Goal: Communication & Community: Answer question/provide support

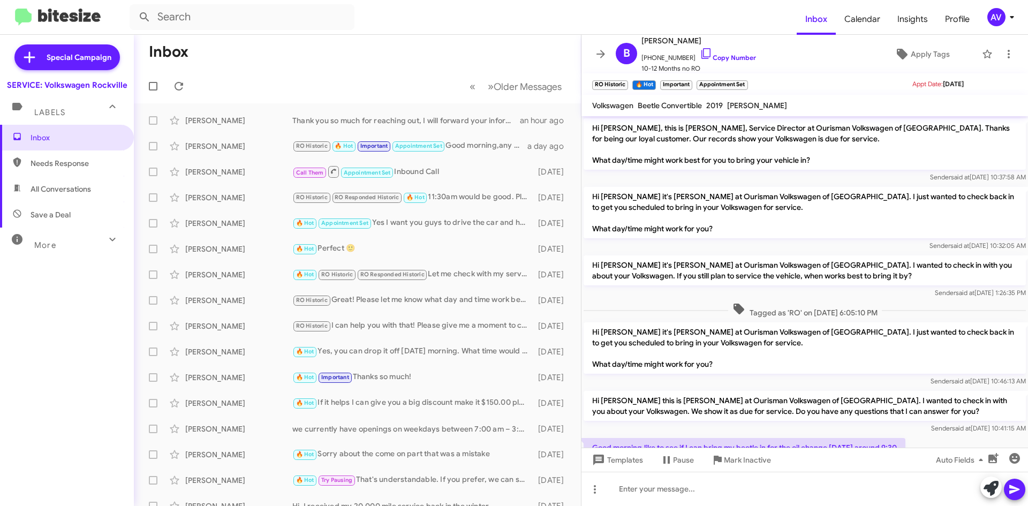
scroll to position [322, 0]
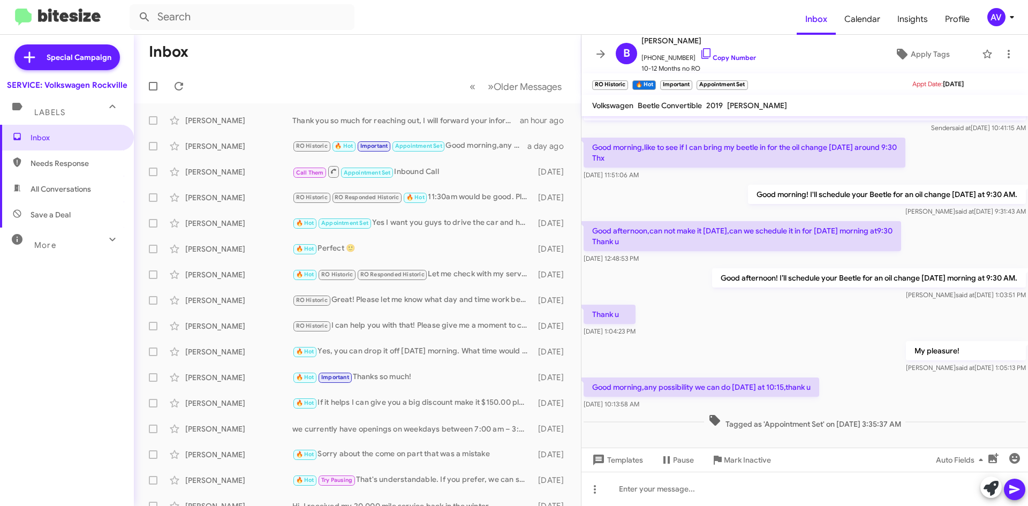
click at [985, 9] on button "AV" at bounding box center [997, 17] width 38 height 18
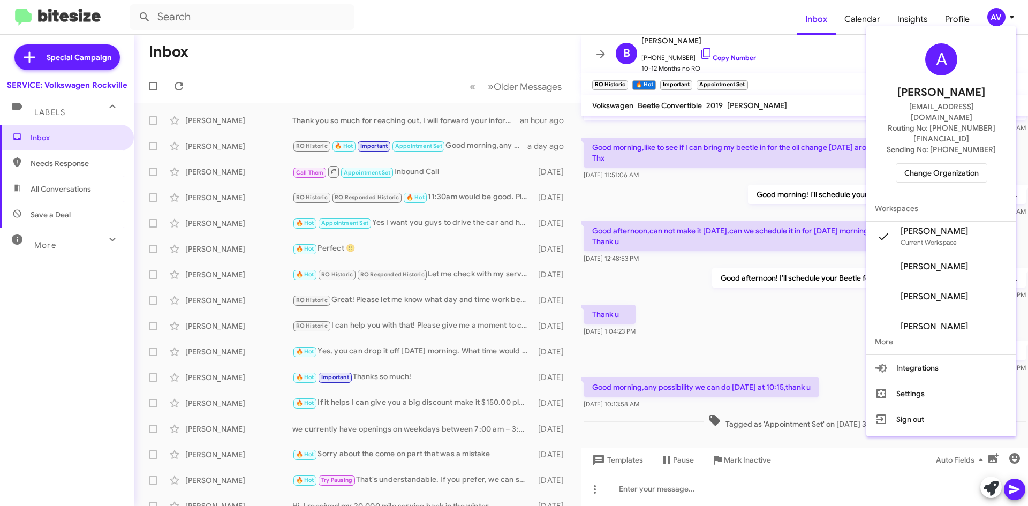
click at [922, 164] on span "Change Organization" at bounding box center [941, 173] width 74 height 18
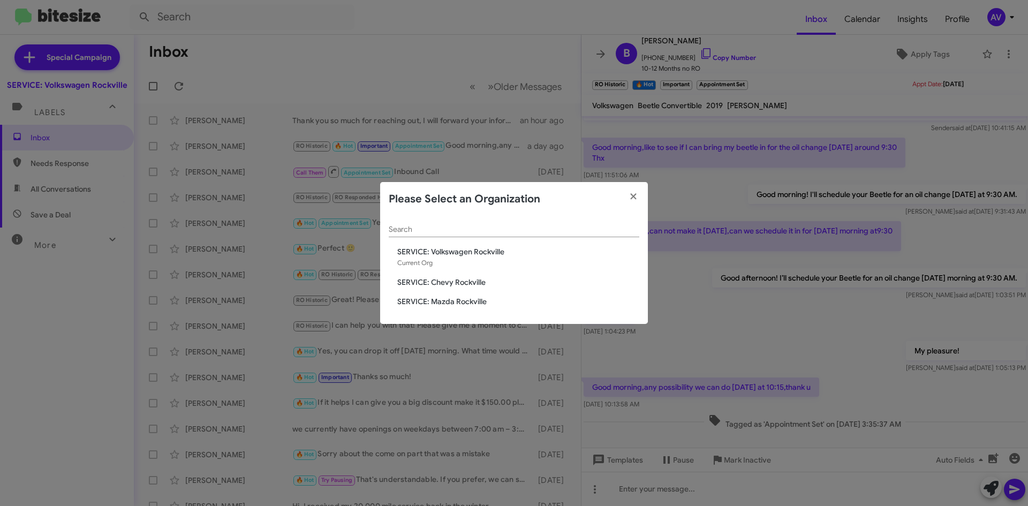
drag, startPoint x: 442, startPoint y: 284, endPoint x: 441, endPoint y: 290, distance: 5.5
click at [441, 289] on div "Search SERVICE: Volkswagen Rockville Current Org SERVICE: Chevy Rockville SERVI…" at bounding box center [514, 270] width 268 height 108
click at [476, 302] on span "SERVICE: Mazda Rockville" at bounding box center [518, 301] width 242 height 11
click at [476, 304] on span "SERVICE: Mazda Rockville" at bounding box center [518, 301] width 242 height 11
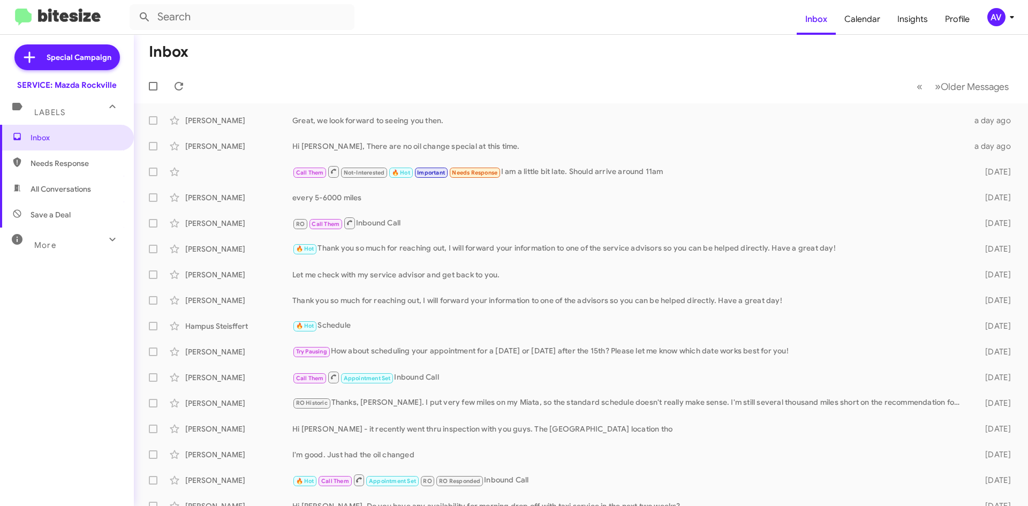
click at [998, 11] on div "AV" at bounding box center [997, 17] width 18 height 18
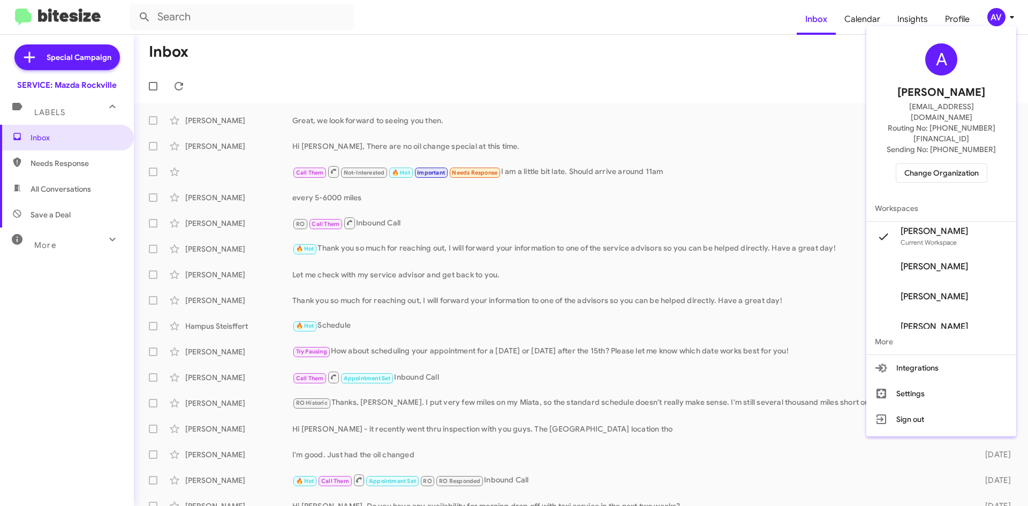
click at [929, 164] on span "Change Organization" at bounding box center [941, 173] width 74 height 18
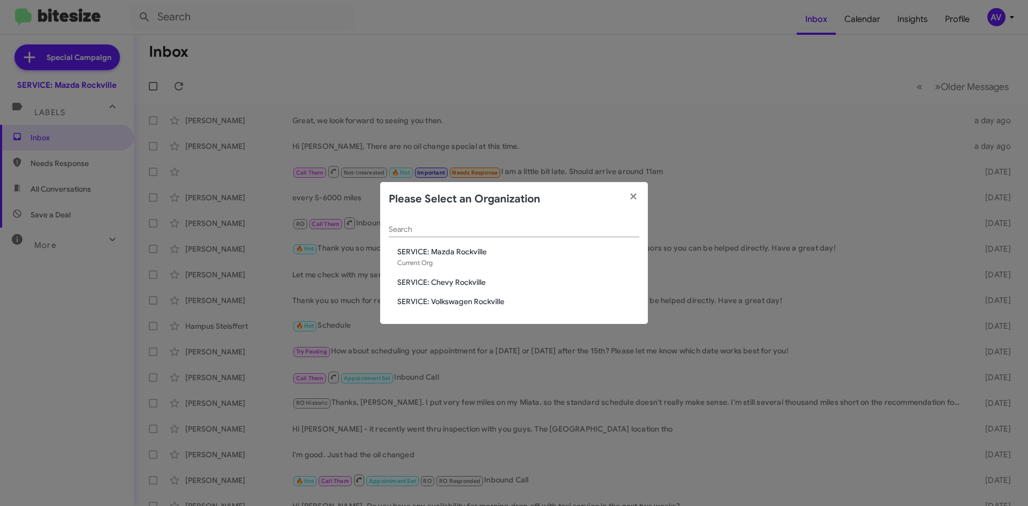
click at [426, 284] on span "SERVICE: Chevy Rockville" at bounding box center [518, 282] width 242 height 11
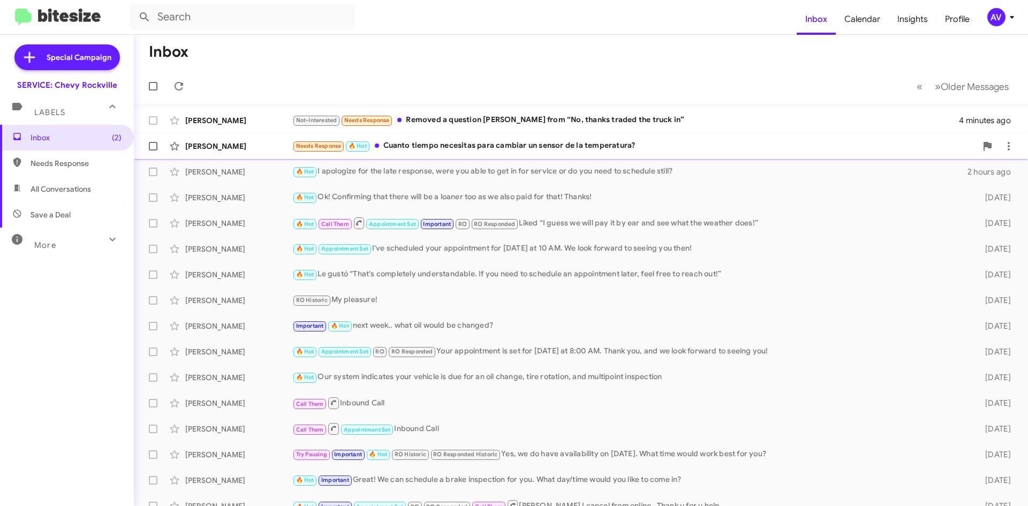
click at [482, 151] on div "Needs Response 🔥 Hot Cuanto tiempo necesitas para cambiar un sensor de la tempe…" at bounding box center [634, 146] width 684 height 12
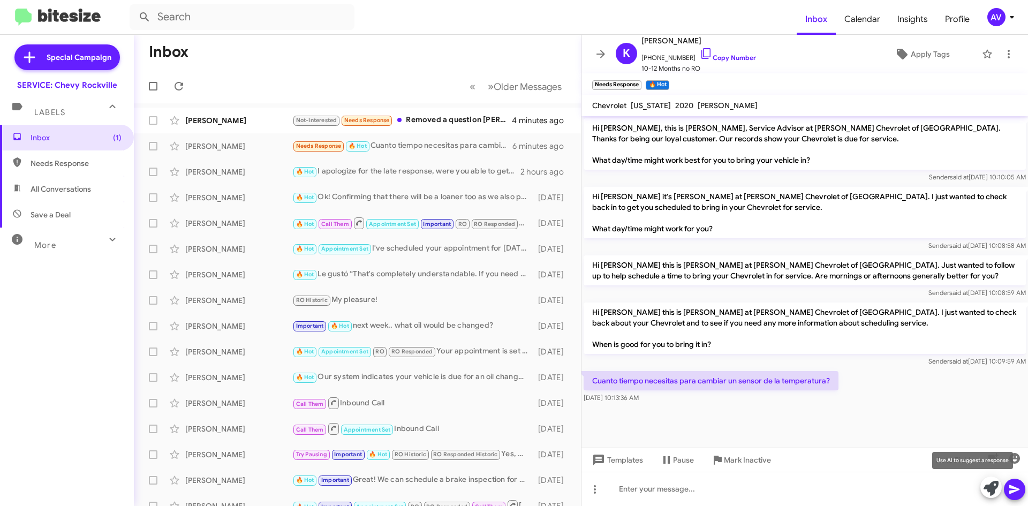
click at [988, 488] on icon at bounding box center [991, 488] width 15 height 15
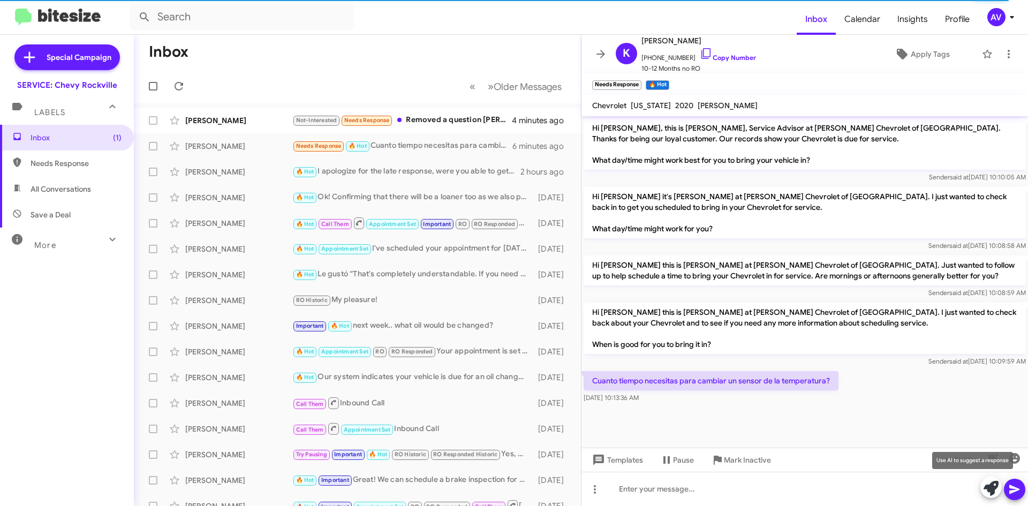
click at [986, 496] on span at bounding box center [991, 489] width 15 height 24
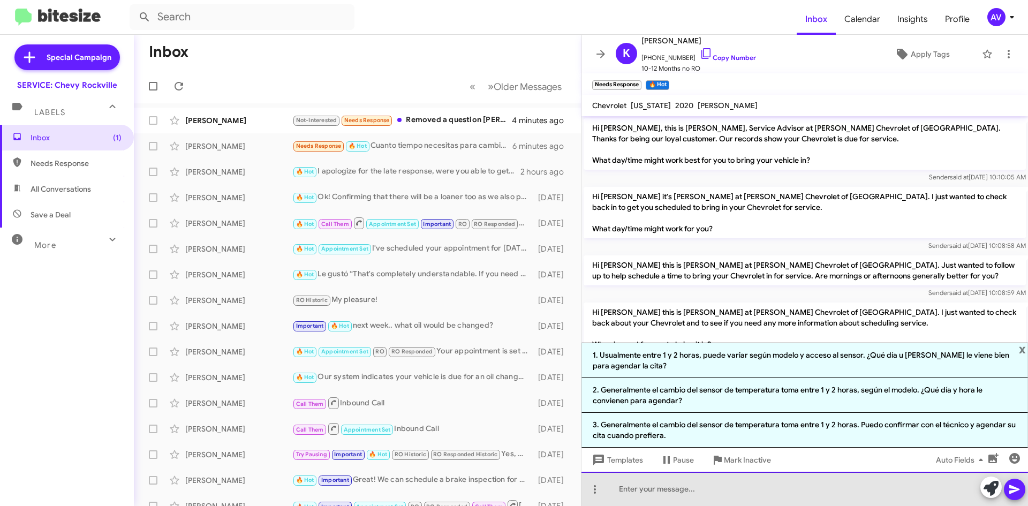
click at [729, 493] on div at bounding box center [805, 489] width 447 height 34
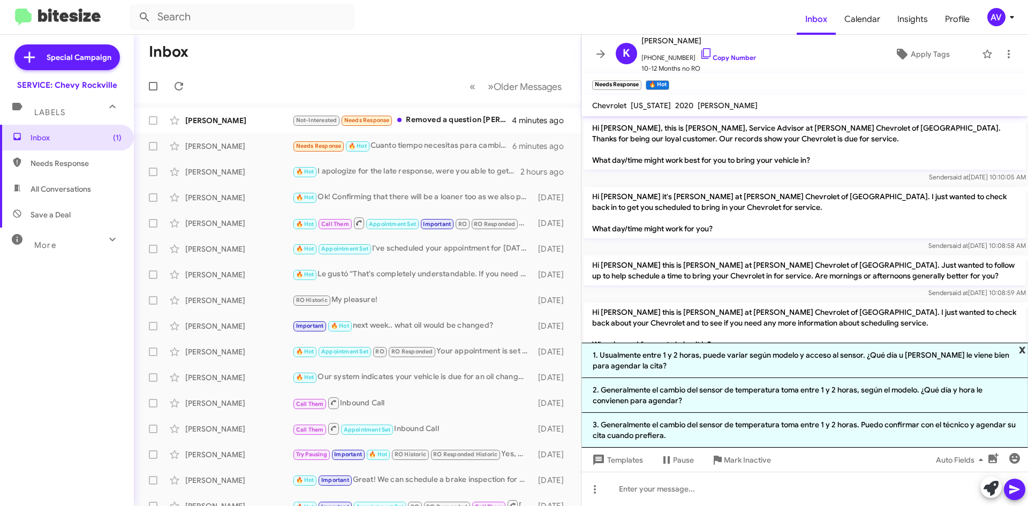
click at [1021, 348] on span "x" at bounding box center [1022, 349] width 7 height 13
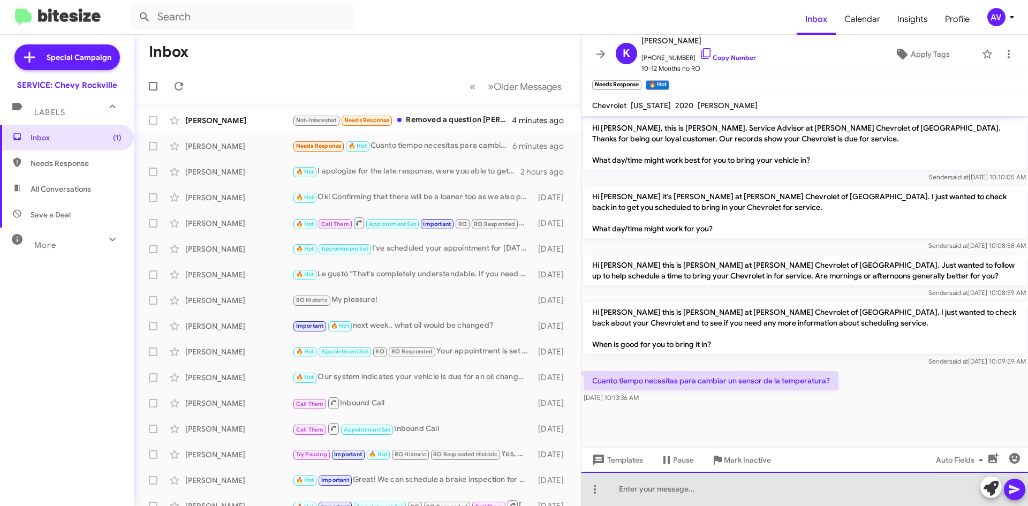
click at [642, 493] on div at bounding box center [805, 489] width 447 height 34
click at [849, 492] on div "No le puedo confirmar el tiempo para ese trabajo pero es recommendado dejar el …" at bounding box center [805, 489] width 447 height 34
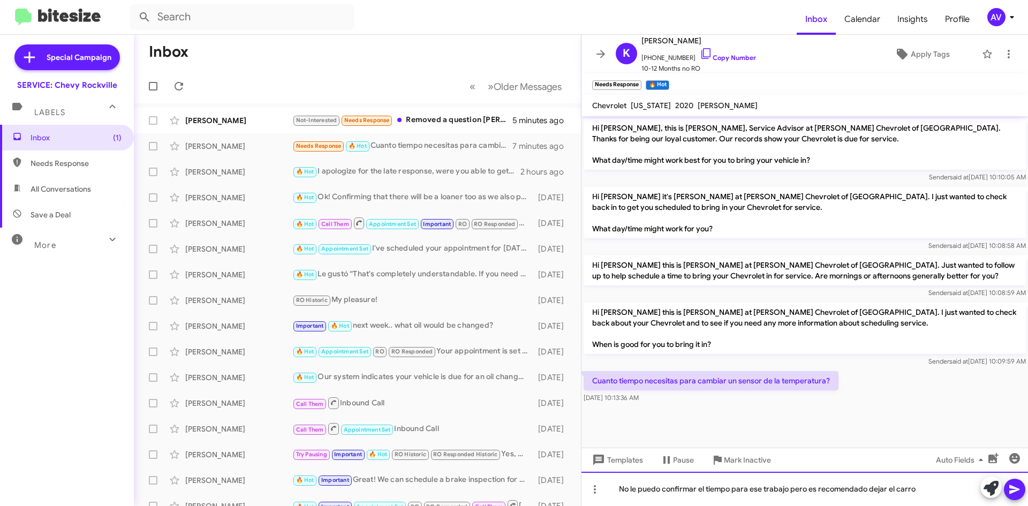
click at [903, 494] on div "No le puedo confirmar el tiempo para ese trabajo pero es recomendado dejar el c…" at bounding box center [805, 489] width 447 height 34
click at [953, 497] on div "No le puedo confirmar el tiempo para ese trabajo pero es recomendado dejar el c…" at bounding box center [805, 489] width 447 height 34
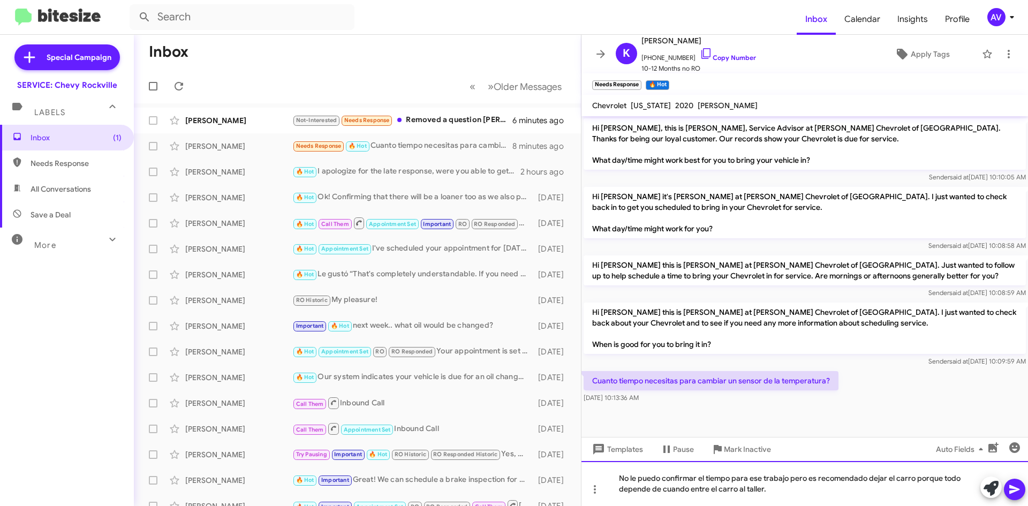
click at [790, 482] on div "No le puedo confirmar el tiempo para ese trabajo pero es recomendado dejar el c…" at bounding box center [805, 483] width 447 height 45
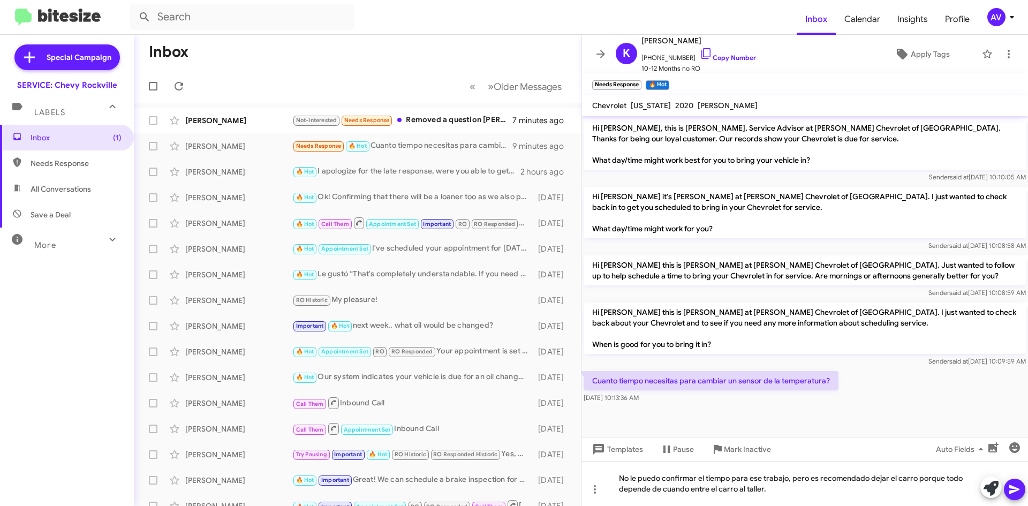
click at [1017, 494] on icon at bounding box center [1014, 489] width 13 height 13
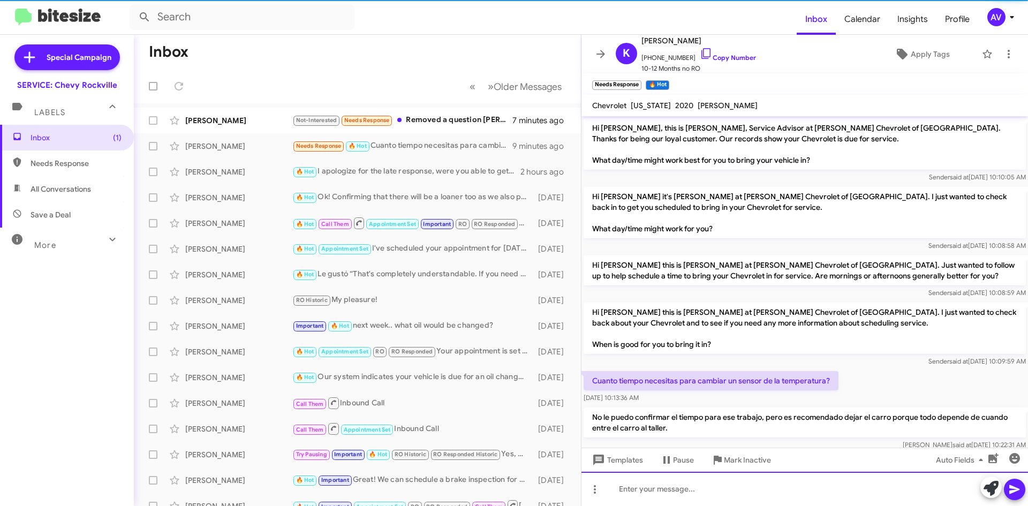
scroll to position [21, 0]
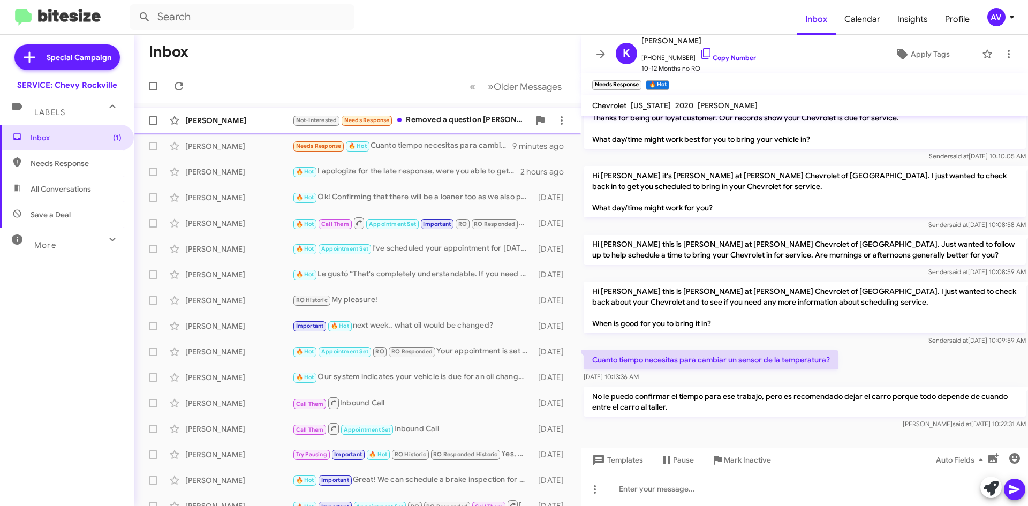
click at [454, 116] on div "Not-Interested Needs Response Removed a question mark from “No, thanks traded t…" at bounding box center [410, 120] width 237 height 12
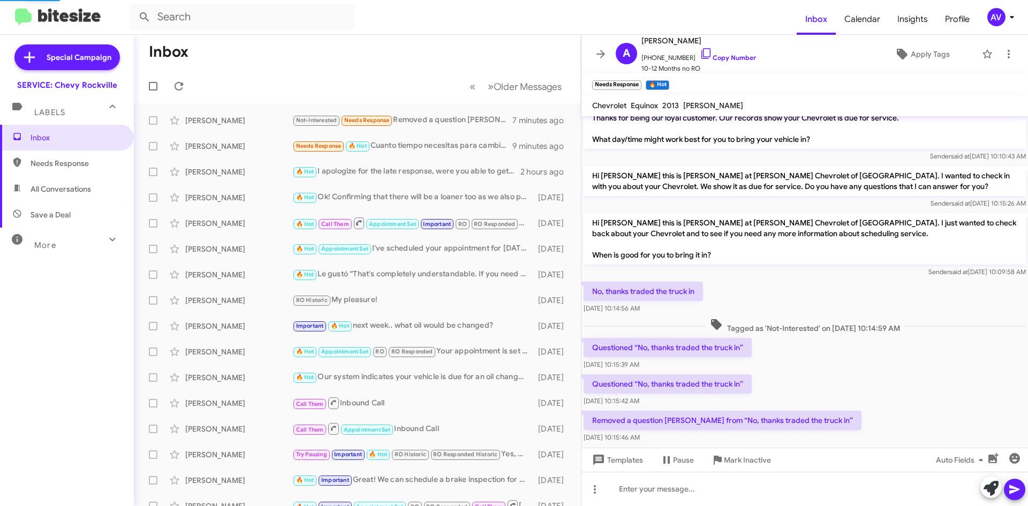
scroll to position [40, 0]
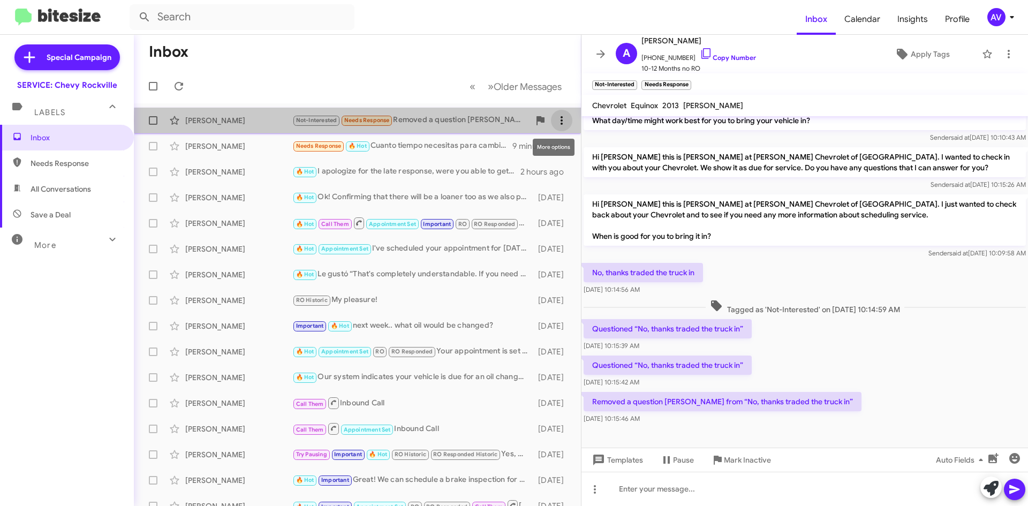
click at [559, 120] on icon at bounding box center [561, 120] width 13 height 13
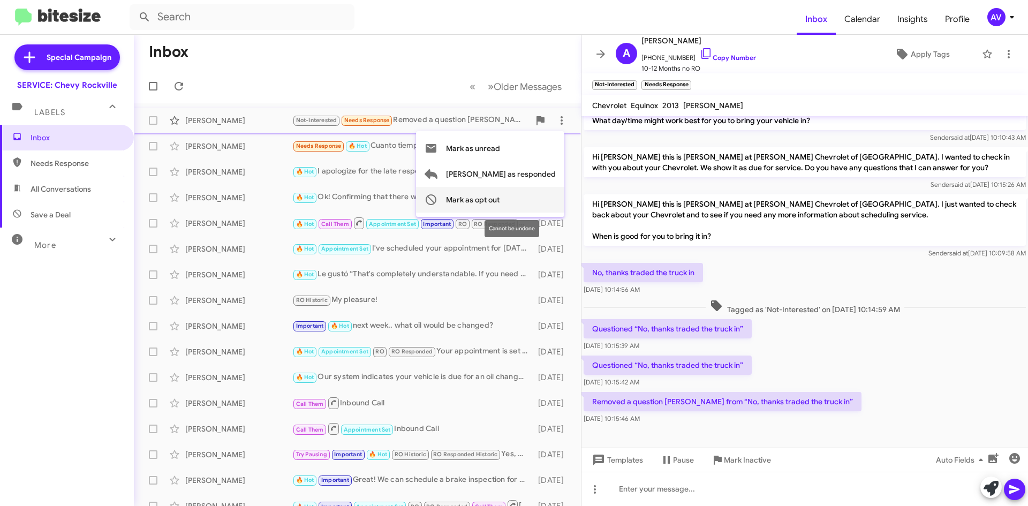
click at [500, 199] on span "Mark as opt out" at bounding box center [473, 200] width 54 height 26
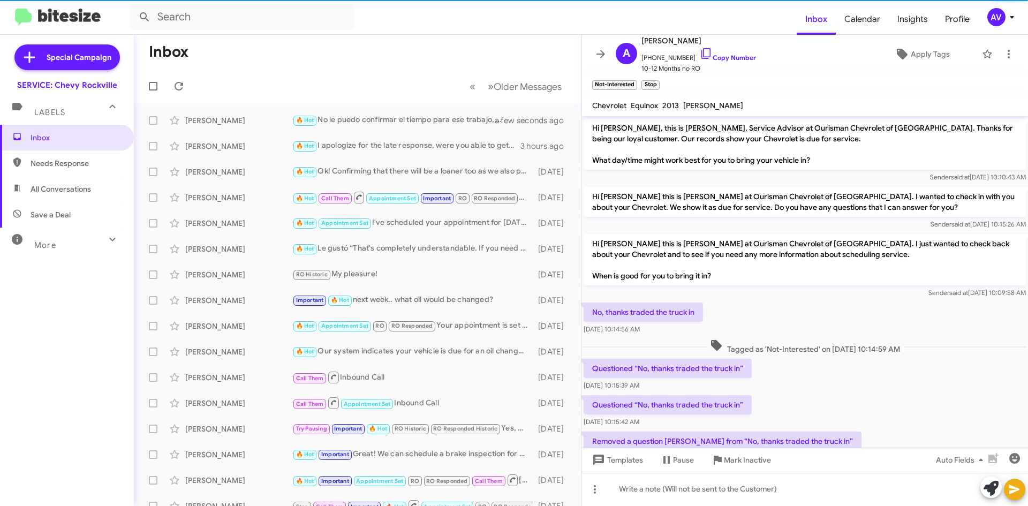
scroll to position [41, 0]
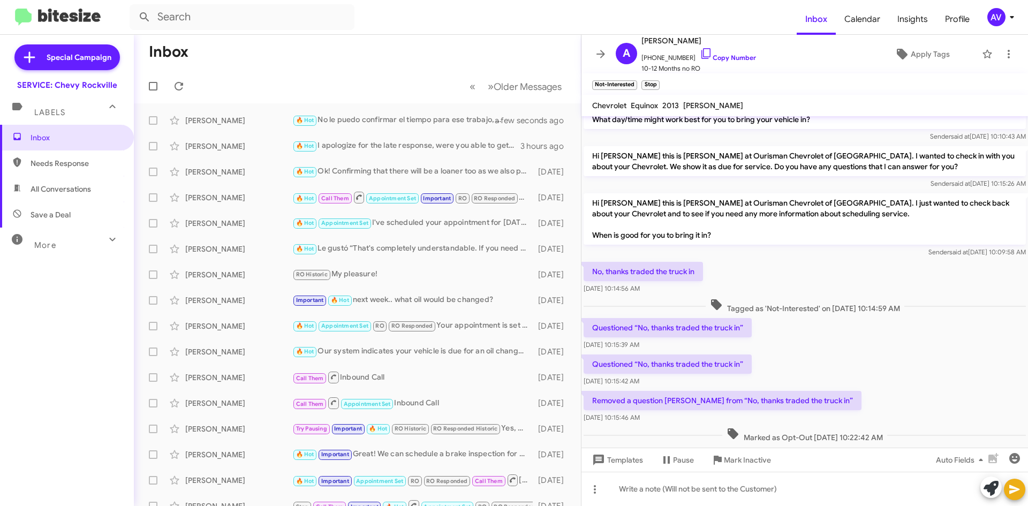
click at [49, 2] on mat-toolbar "Inbox Calendar Insights Profile AV" at bounding box center [514, 17] width 1028 height 34
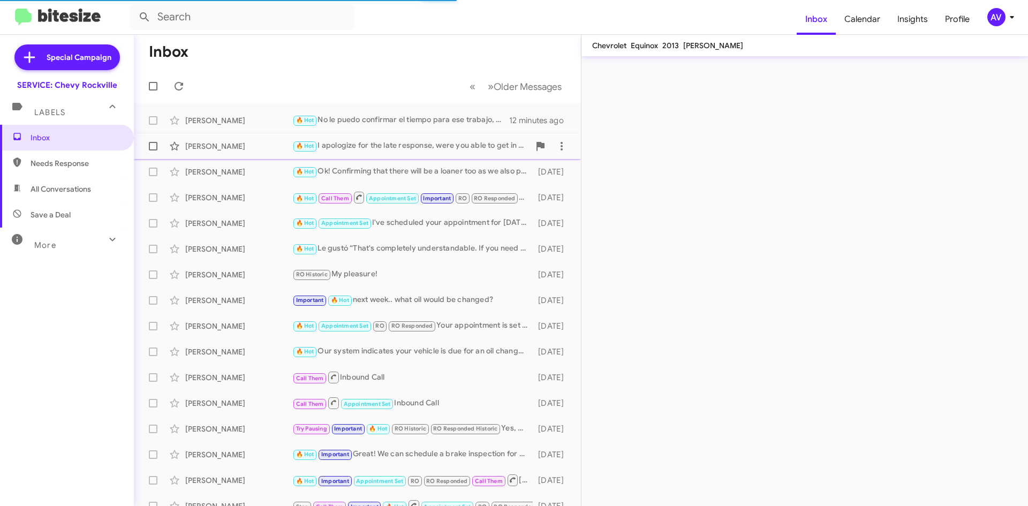
click at [373, 150] on div "🔥 Hot I apologize for the late response, were you able to get in for service or…" at bounding box center [410, 146] width 237 height 12
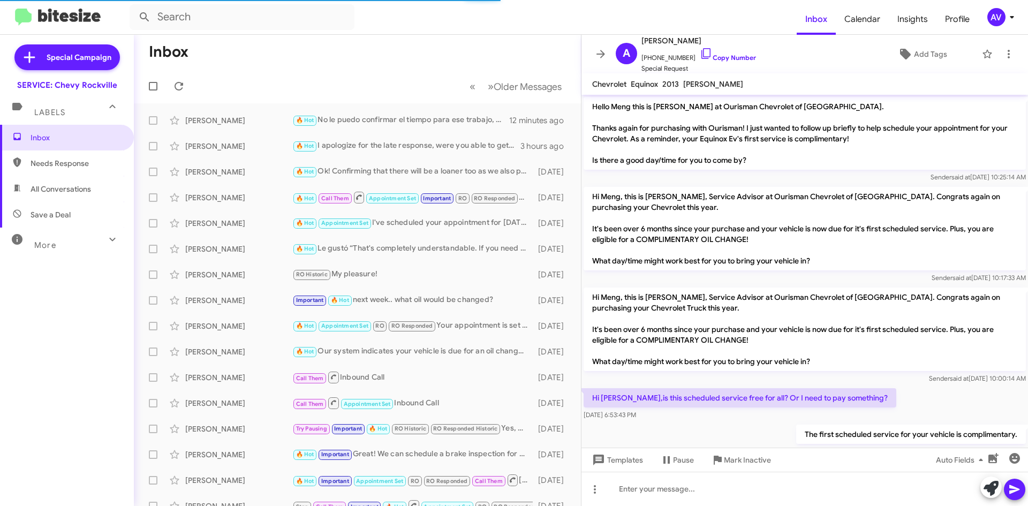
scroll to position [437, 0]
